Goal: Information Seeking & Learning: Learn about a topic

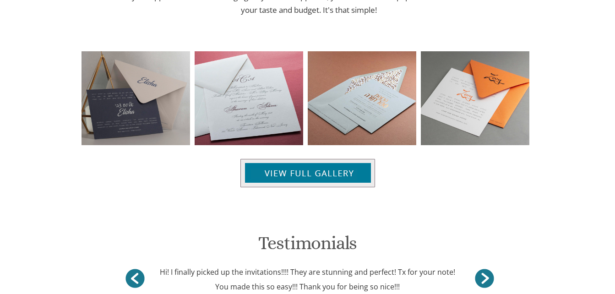
scroll to position [715, 0]
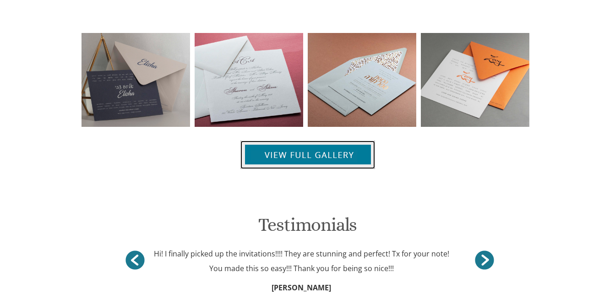
click at [283, 149] on img at bounding box center [307, 155] width 135 height 28
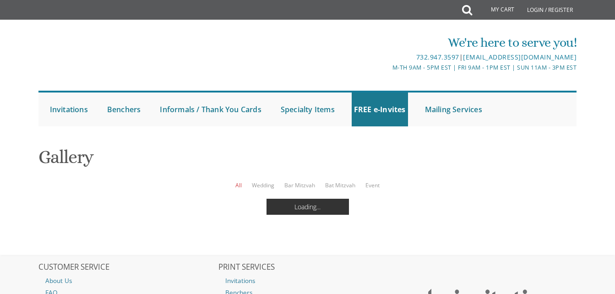
scroll to position [18, 0]
click at [265, 181] on link "Wedding" at bounding box center [263, 185] width 22 height 8
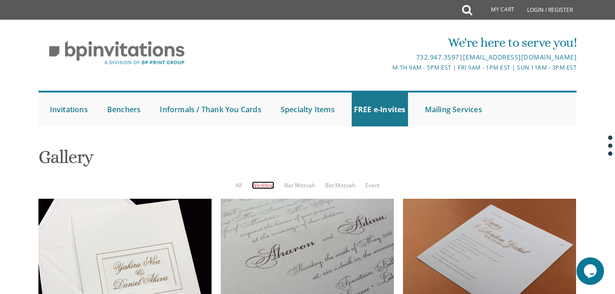
scroll to position [83, 0]
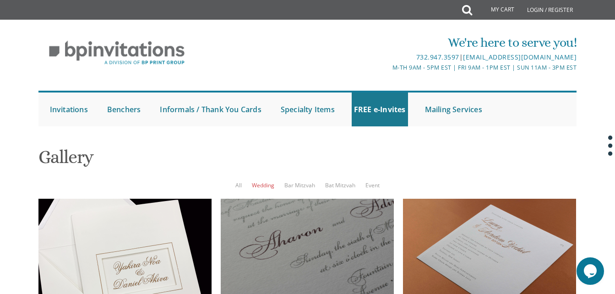
click at [265, 199] on div at bounding box center [307, 256] width 173 height 115
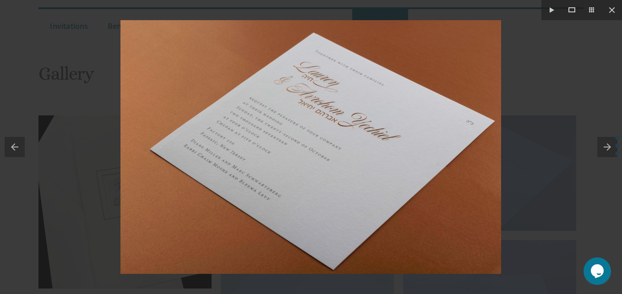
click at [566, 127] on div at bounding box center [311, 147] width 622 height 294
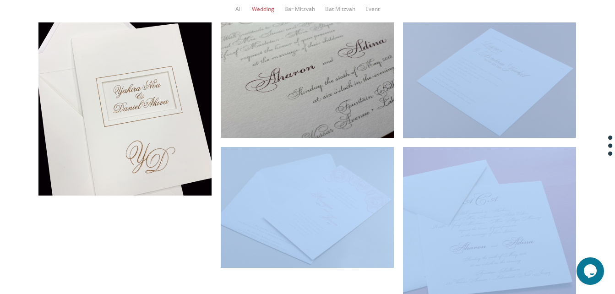
scroll to position [175, 0]
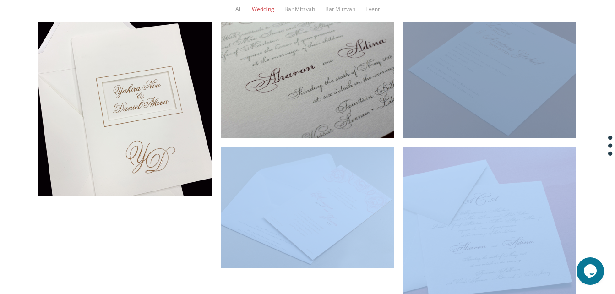
click at [434, 94] on div at bounding box center [489, 79] width 173 height 115
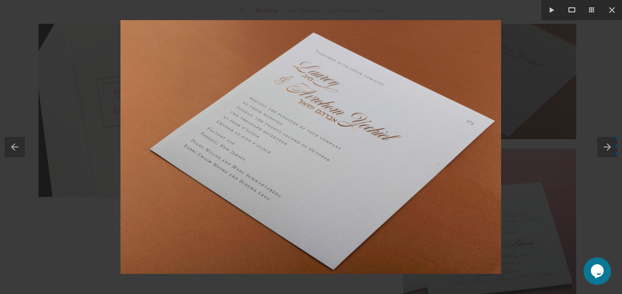
click at [434, 94] on img at bounding box center [310, 147] width 381 height 254
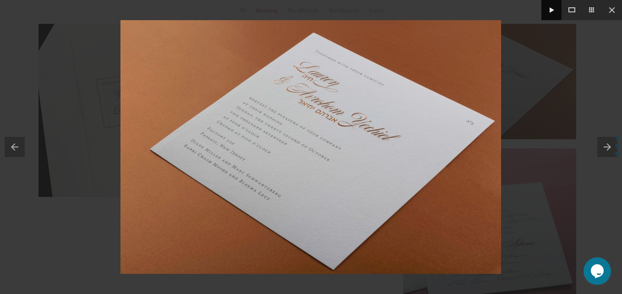
click at [549, 9] on button at bounding box center [551, 10] width 20 height 20
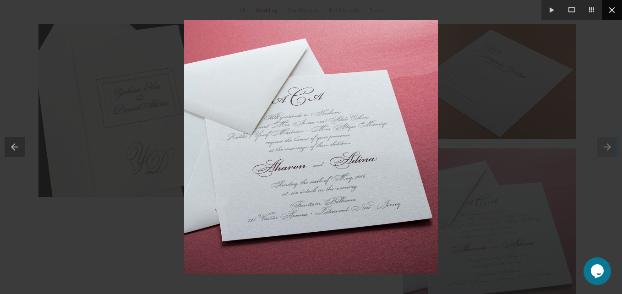
click at [607, 7] on button at bounding box center [612, 10] width 20 height 20
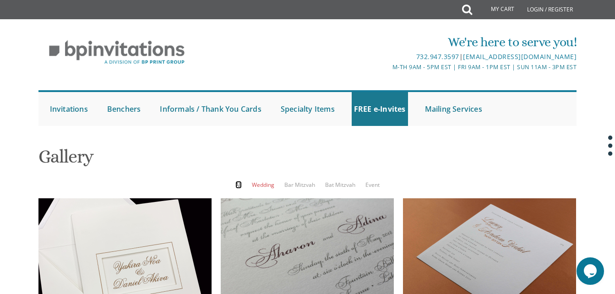
click at [238, 186] on link "All" at bounding box center [238, 185] width 6 height 8
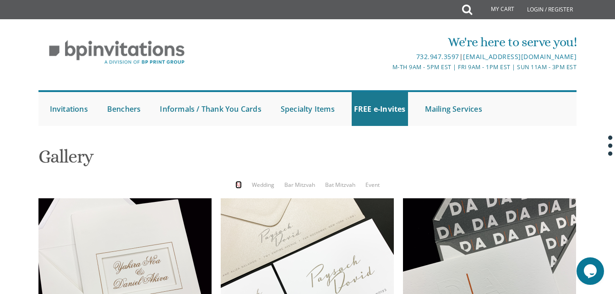
click at [240, 186] on link "All" at bounding box center [238, 185] width 6 height 8
click at [373, 181] on link "Event" at bounding box center [373, 185] width 14 height 8
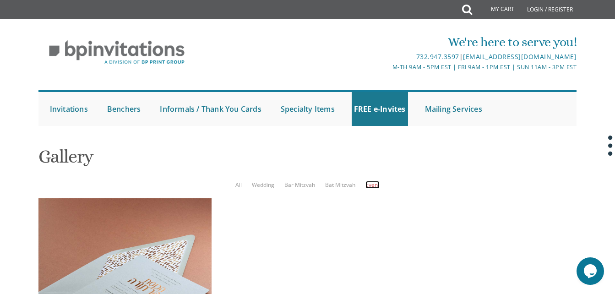
scroll to position [270, 0]
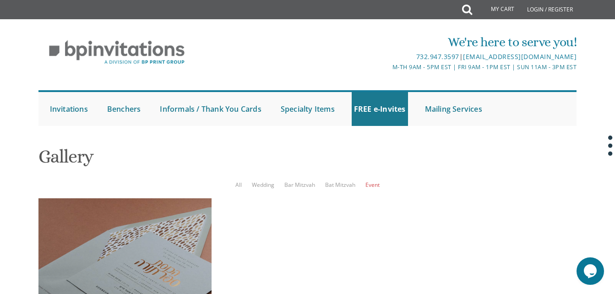
click at [144, 198] on div at bounding box center [124, 284] width 173 height 173
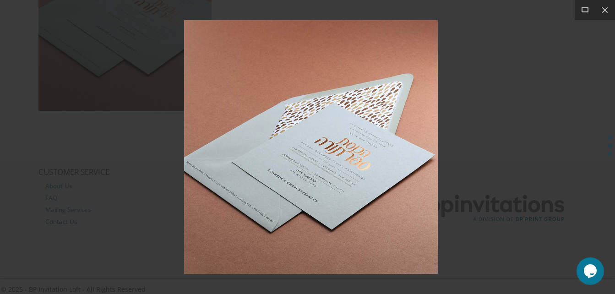
scroll to position [261, 0]
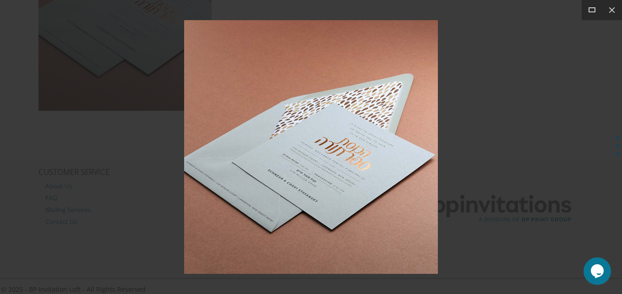
click at [144, 77] on div at bounding box center [311, 147] width 622 height 294
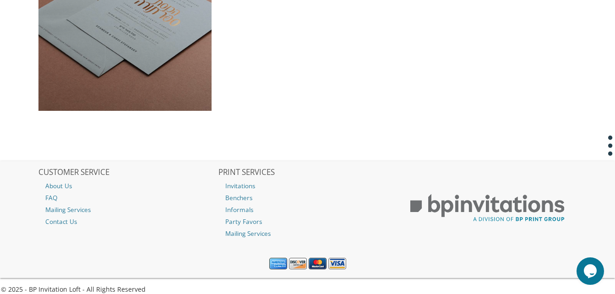
click at [144, 77] on div at bounding box center [124, 24] width 173 height 173
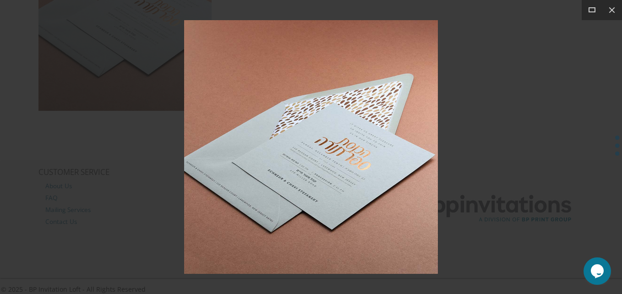
click at [144, 77] on div at bounding box center [311, 147] width 622 height 294
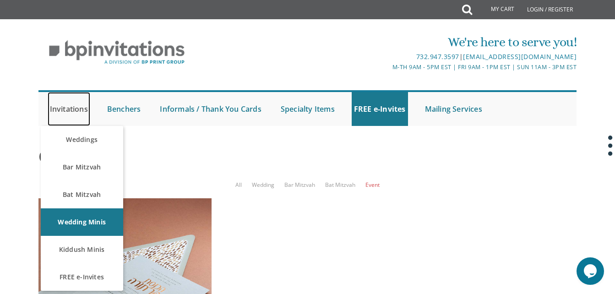
click at [74, 116] on link "Invitations" at bounding box center [69, 109] width 43 height 34
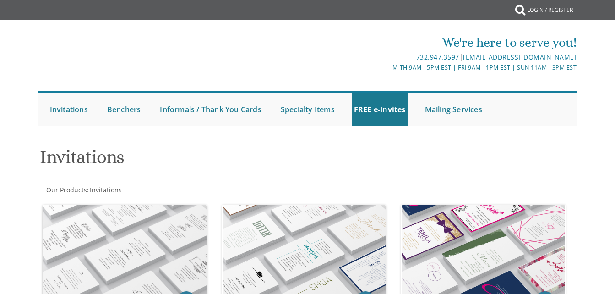
click at [0, 0] on link "FREE e-Invites" at bounding box center [0, 0] width 0 height 0
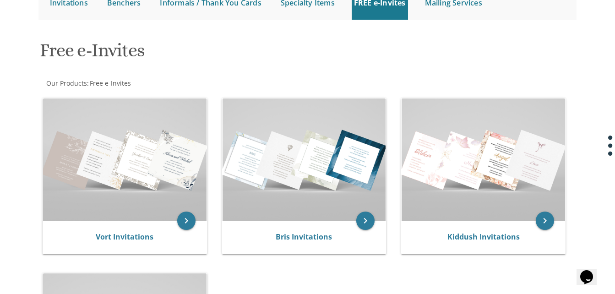
scroll to position [128, 0]
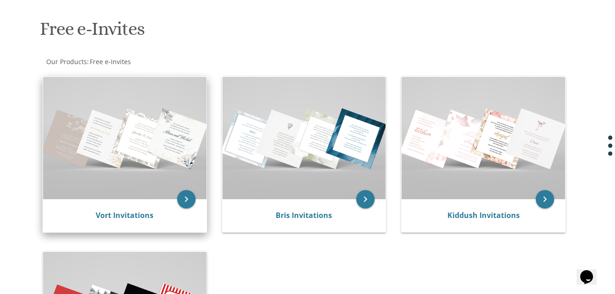
click at [160, 182] on img at bounding box center [125, 138] width 164 height 123
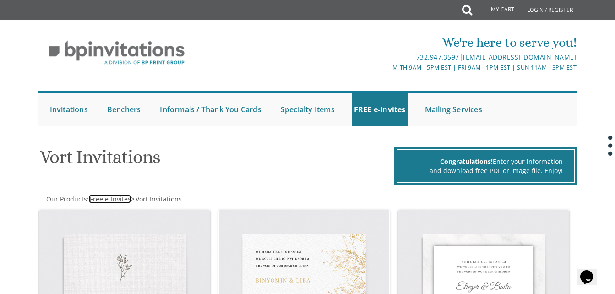
click at [106, 200] on span "Free e-Invites" at bounding box center [110, 199] width 41 height 9
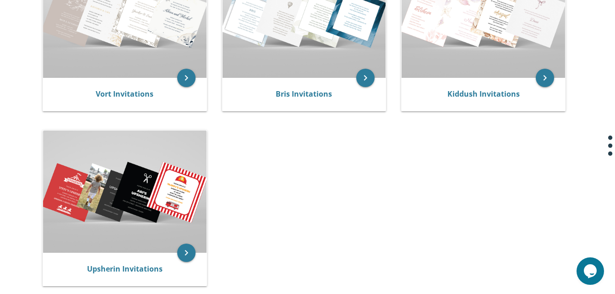
scroll to position [293, 0]
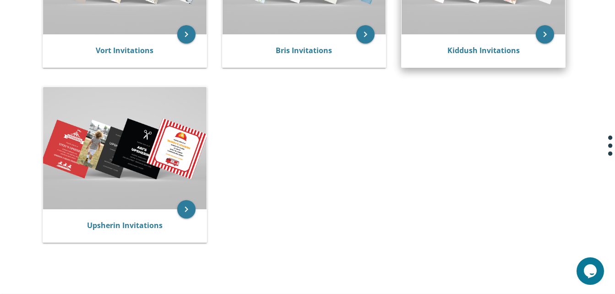
click at [436, 38] on div "Kiddush Invitations" at bounding box center [484, 50] width 164 height 33
click at [515, 36] on div "Kiddush Invitations" at bounding box center [484, 50] width 164 height 33
drag, startPoint x: 515, startPoint y: 36, endPoint x: 481, endPoint y: 40, distance: 34.6
click at [481, 40] on div "Kiddush Invitations" at bounding box center [484, 50] width 164 height 33
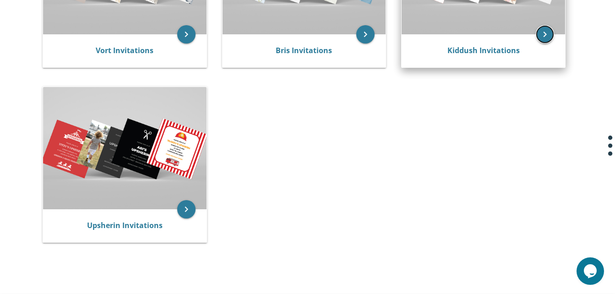
click at [541, 37] on icon "keyboard_arrow_right" at bounding box center [545, 34] width 18 height 18
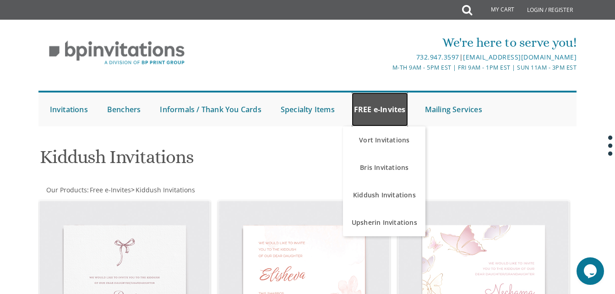
click at [366, 106] on link "FREE e-Invites" at bounding box center [380, 110] width 56 height 34
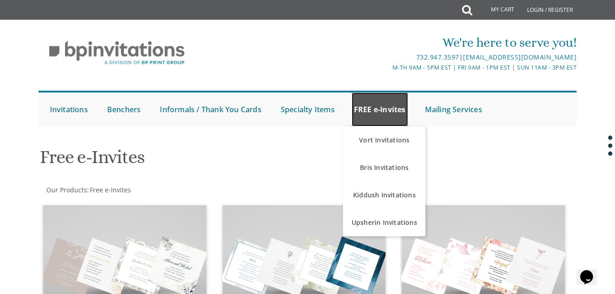
click at [377, 113] on link "FREE e-Invites" at bounding box center [380, 110] width 56 height 34
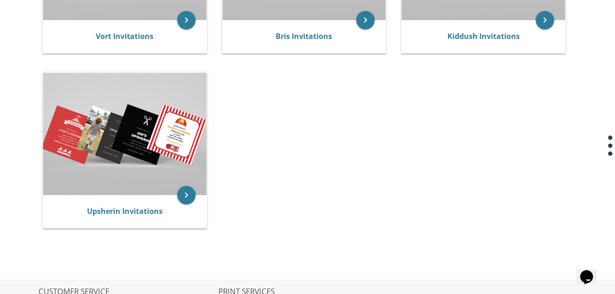
scroll to position [348, 0]
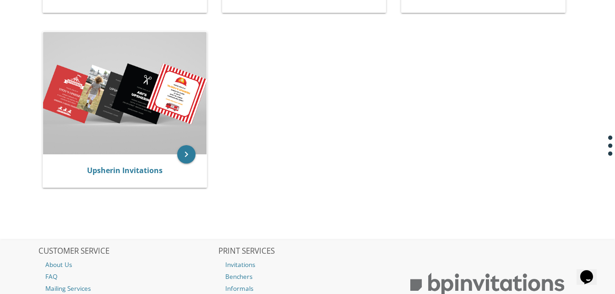
click at [586, 270] on icon "Opens Chat This icon Opens the chat window." at bounding box center [586, 277] width 15 height 15
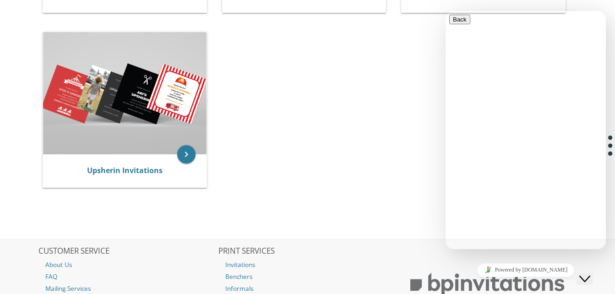
click at [354, 228] on div "Free e-Invites Our Products : Free e-Invites Browse these categories under "Fre…" at bounding box center [308, 16] width 554 height 448
click at [363, 164] on div "keyboard_arrow_right Vort Invitations keyboard_arrow_right Bris Invitations key…" at bounding box center [307, 24] width 539 height 350
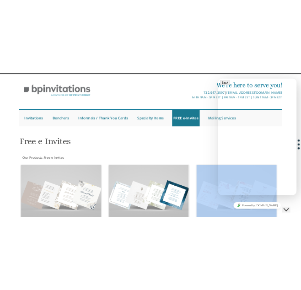
scroll to position [0, 0]
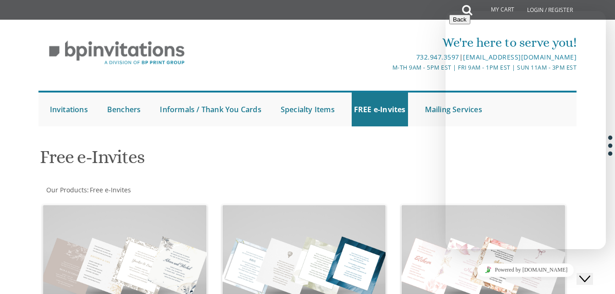
click at [435, 38] on div "We're here to serve you!" at bounding box center [397, 42] width 359 height 18
click at [459, 24] on button "Back" at bounding box center [459, 20] width 21 height 10
click at [394, 68] on div "M-Th 9am - 5pm EST | Fri 9am - 1pm EST | Sun 11am - 3pm EST" at bounding box center [397, 68] width 359 height 10
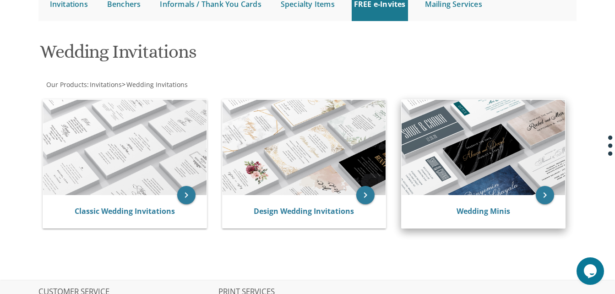
click at [461, 154] on img at bounding box center [484, 147] width 164 height 95
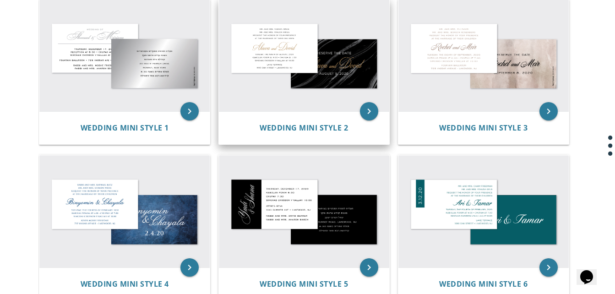
click at [293, 105] on img at bounding box center [304, 56] width 170 height 112
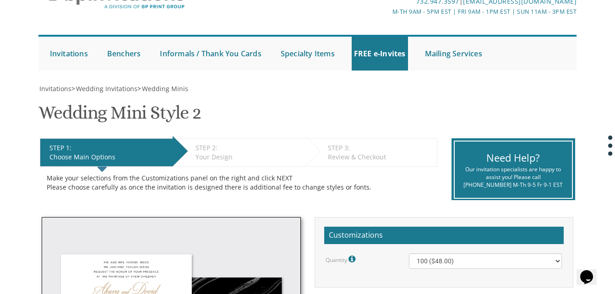
scroll to position [55, 0]
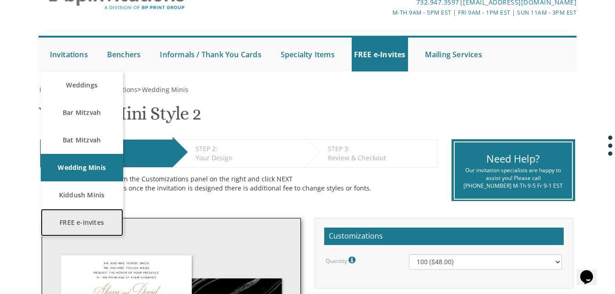
click at [85, 221] on link "FREE e-Invites" at bounding box center [82, 222] width 82 height 27
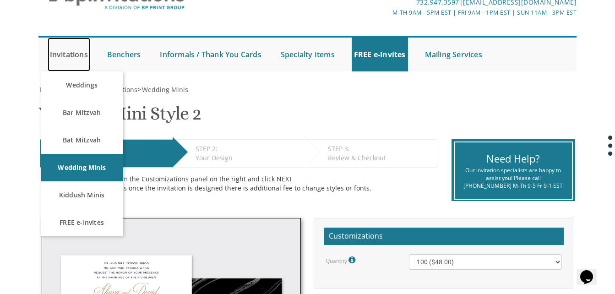
click at [72, 55] on link "Invitations" at bounding box center [69, 55] width 43 height 34
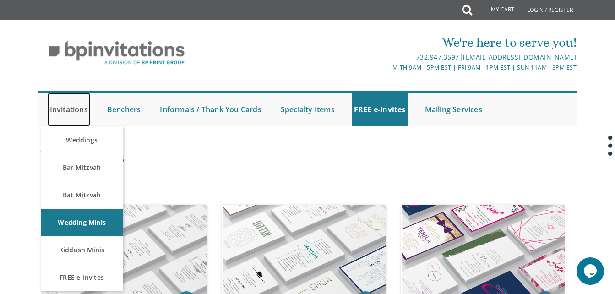
click at [70, 115] on link "Invitations" at bounding box center [69, 110] width 43 height 34
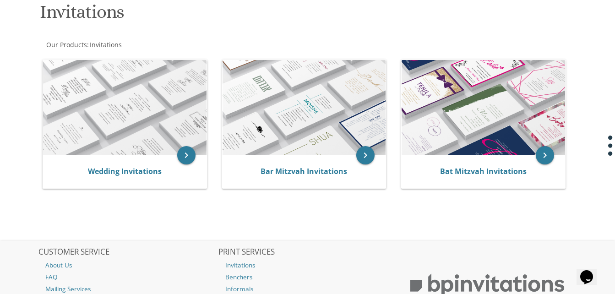
scroll to position [147, 0]
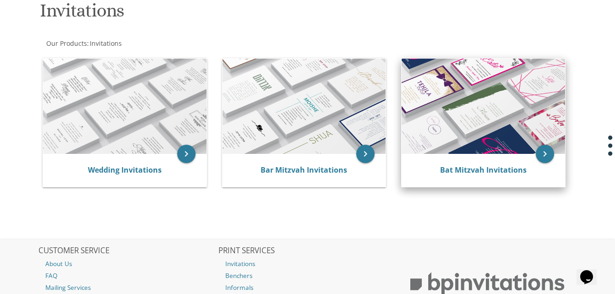
click at [446, 115] on img at bounding box center [484, 106] width 164 height 95
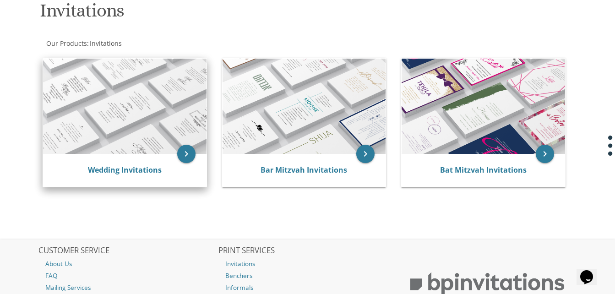
click at [99, 101] on img at bounding box center [125, 106] width 164 height 95
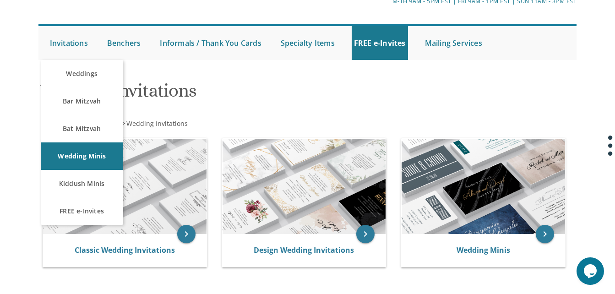
scroll to position [55, 0]
